Goal: Communication & Community: Answer question/provide support

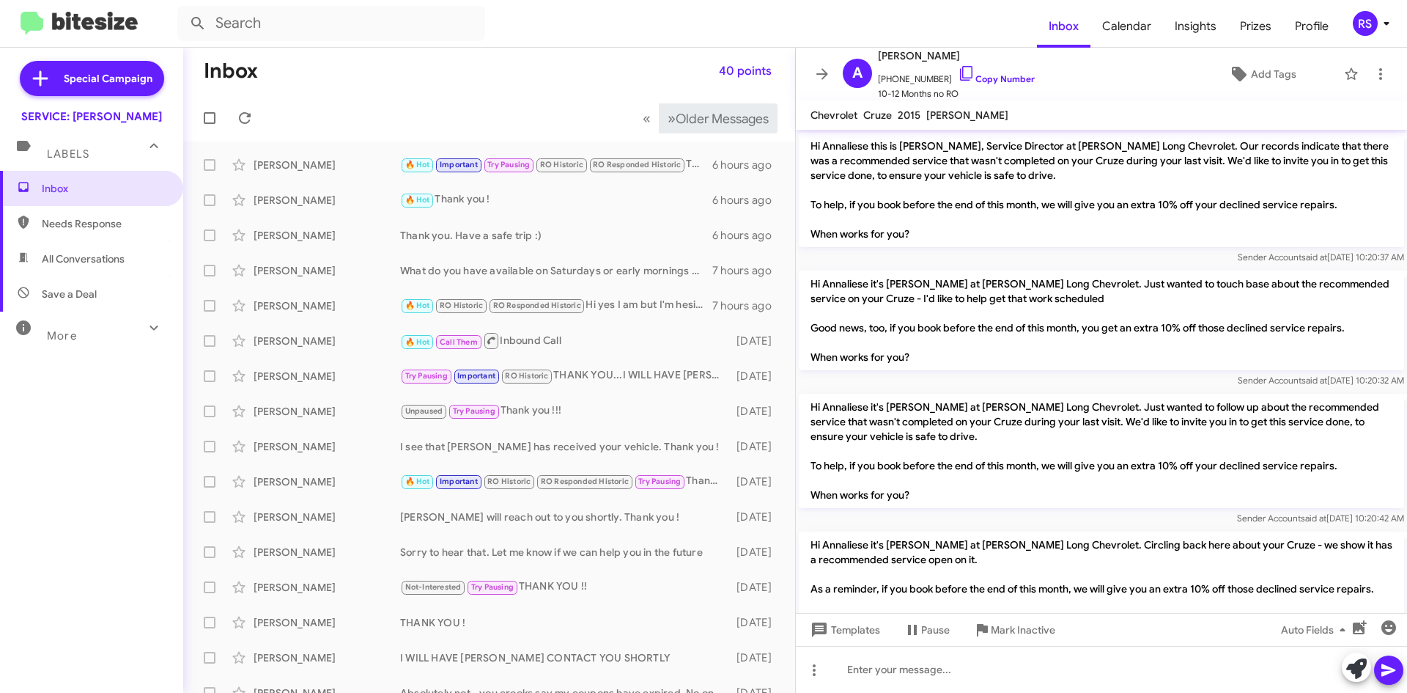
scroll to position [258, 0]
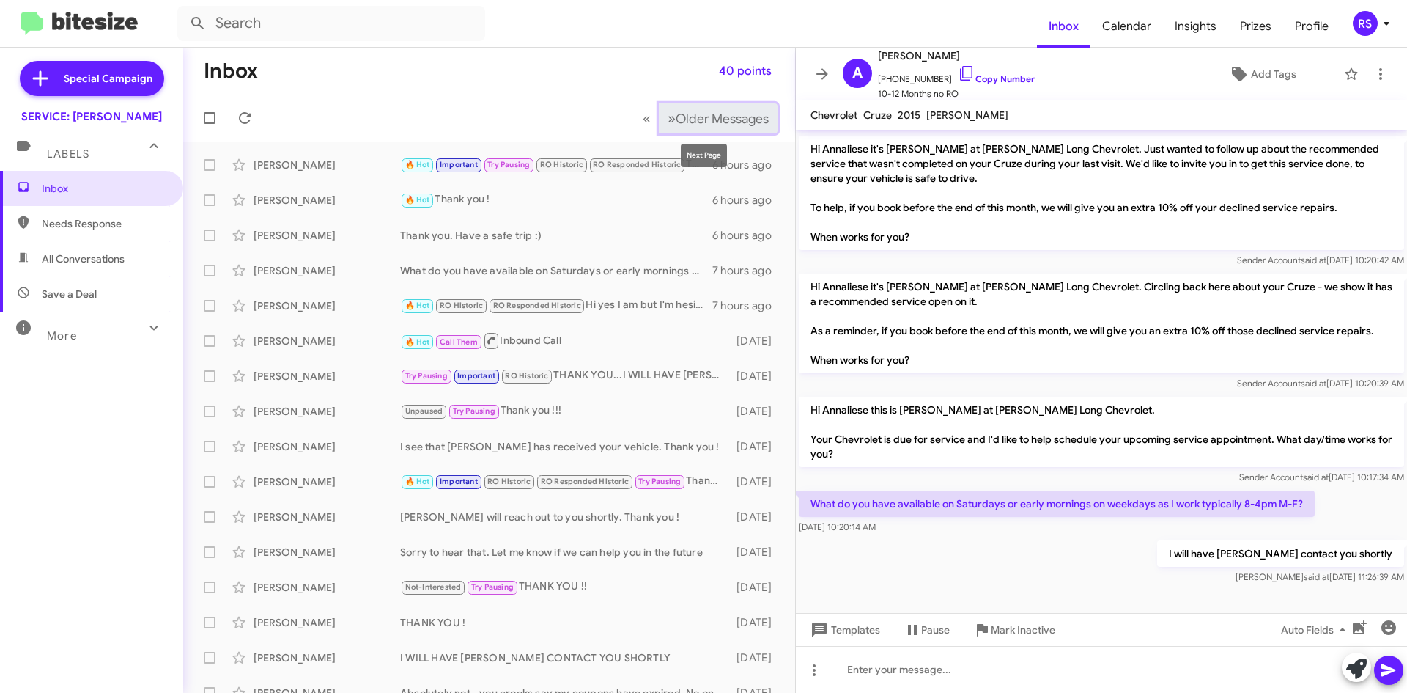
click at [692, 117] on span "Older Messages" at bounding box center [722, 119] width 93 height 16
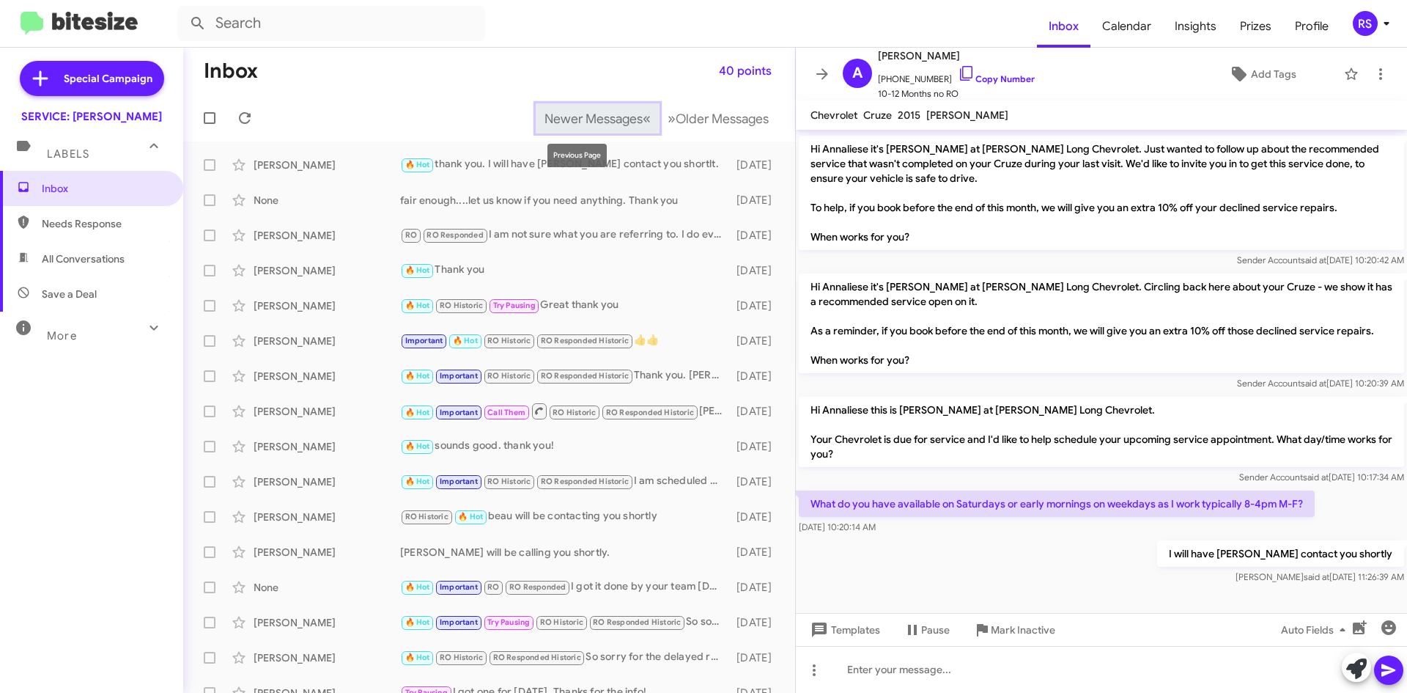
click at [594, 121] on span "Newer Messages" at bounding box center [594, 119] width 98 height 16
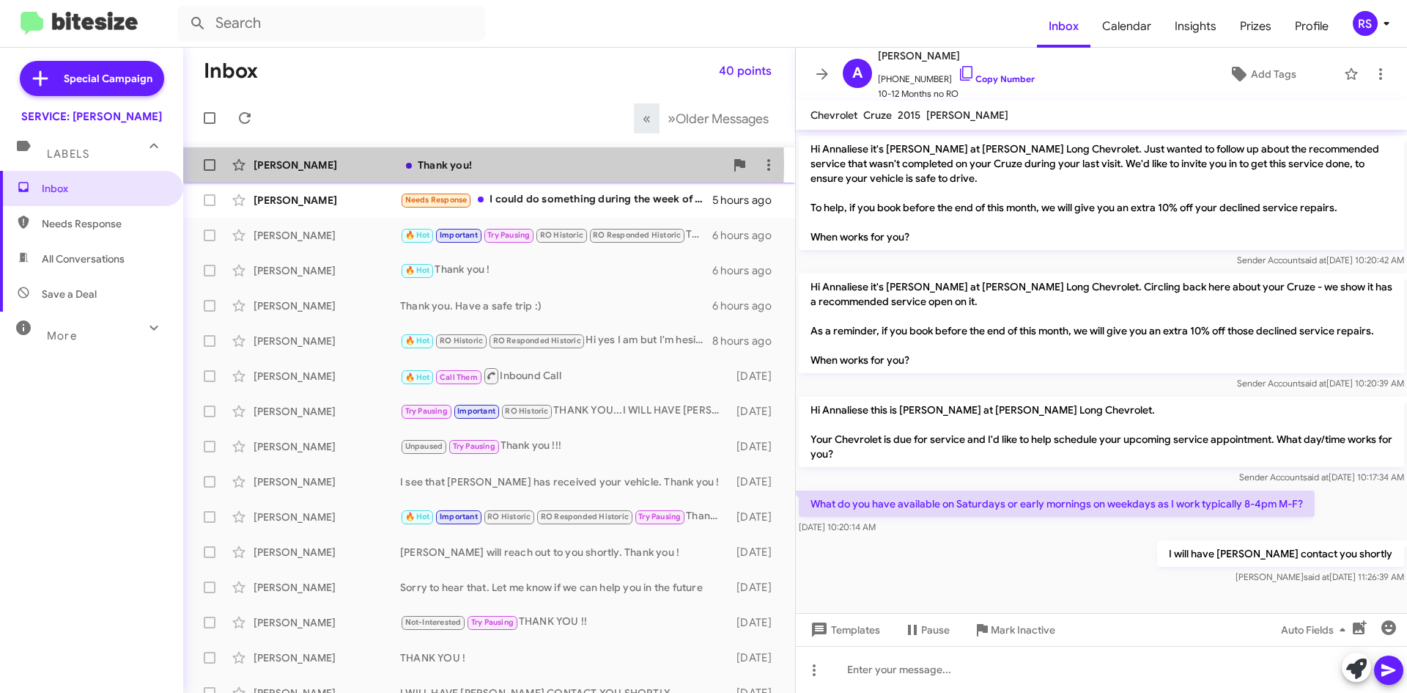
click at [313, 164] on div "[PERSON_NAME]" at bounding box center [327, 165] width 147 height 15
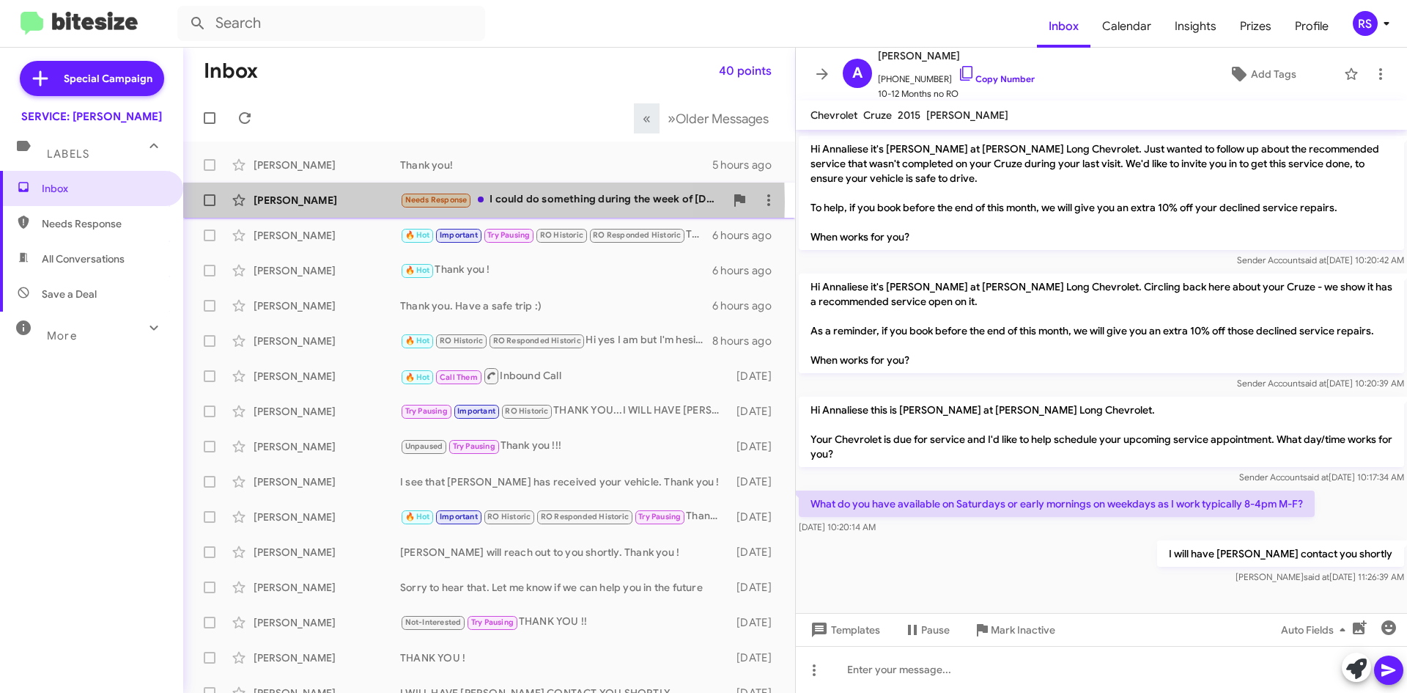
click at [273, 202] on div "[PERSON_NAME]" at bounding box center [327, 200] width 147 height 15
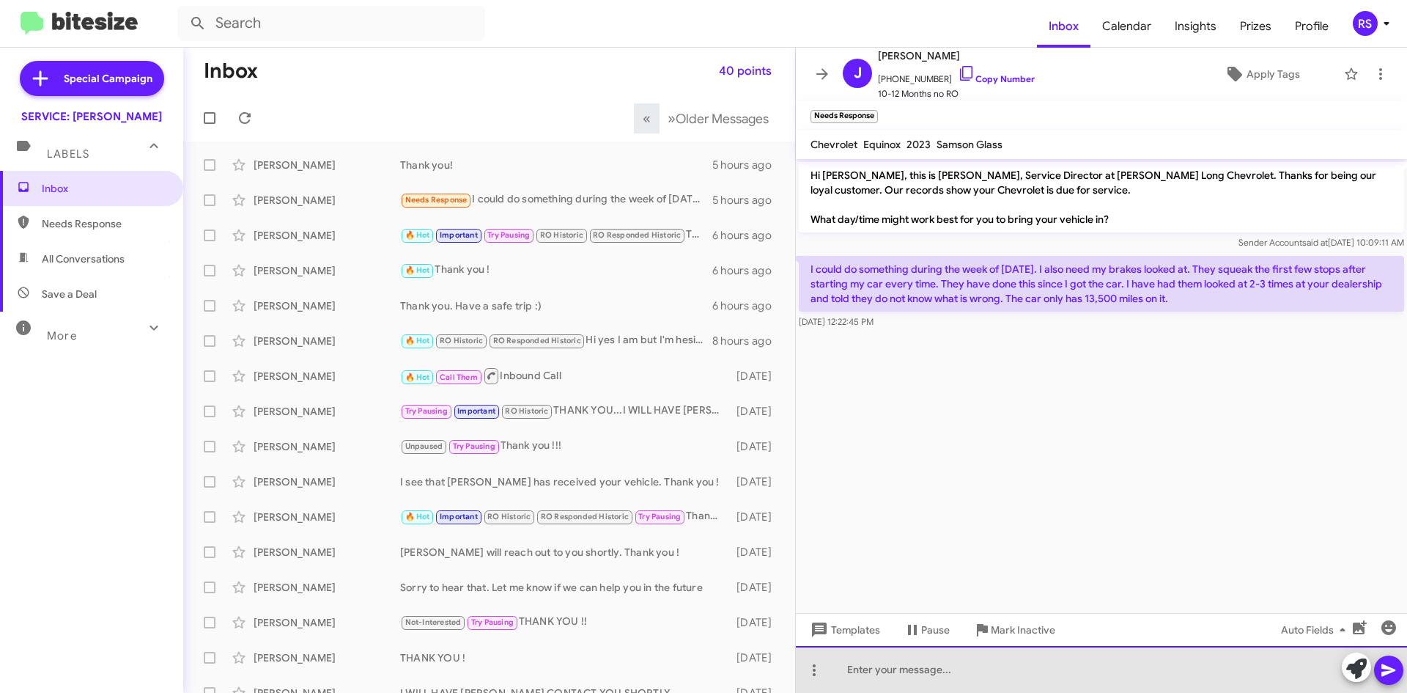
click at [896, 671] on div at bounding box center [1101, 669] width 611 height 47
